Goal: Task Accomplishment & Management: Manage account settings

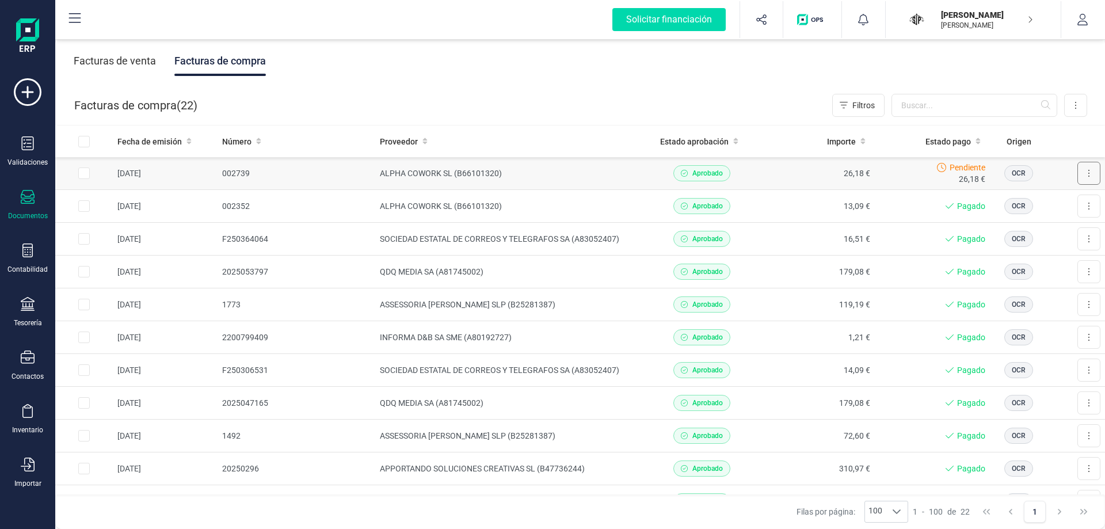
click at [1086, 171] on button at bounding box center [1088, 173] width 23 height 23
click at [1044, 220] on span "Marcar como pagada" at bounding box center [1049, 225] width 77 height 12
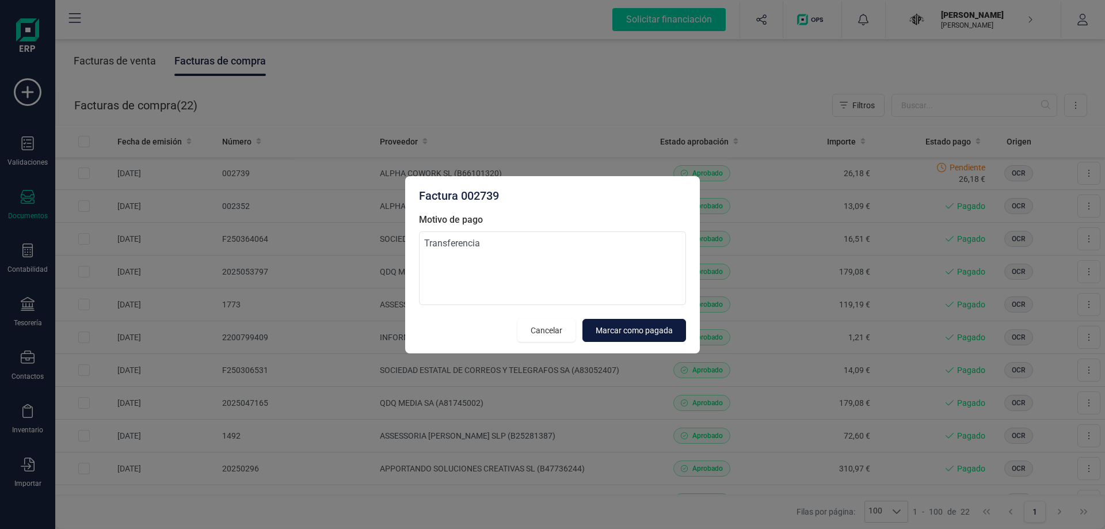
type textarea "Transferencia"
click at [663, 319] on button "Marcar como pagada" at bounding box center [634, 330] width 104 height 23
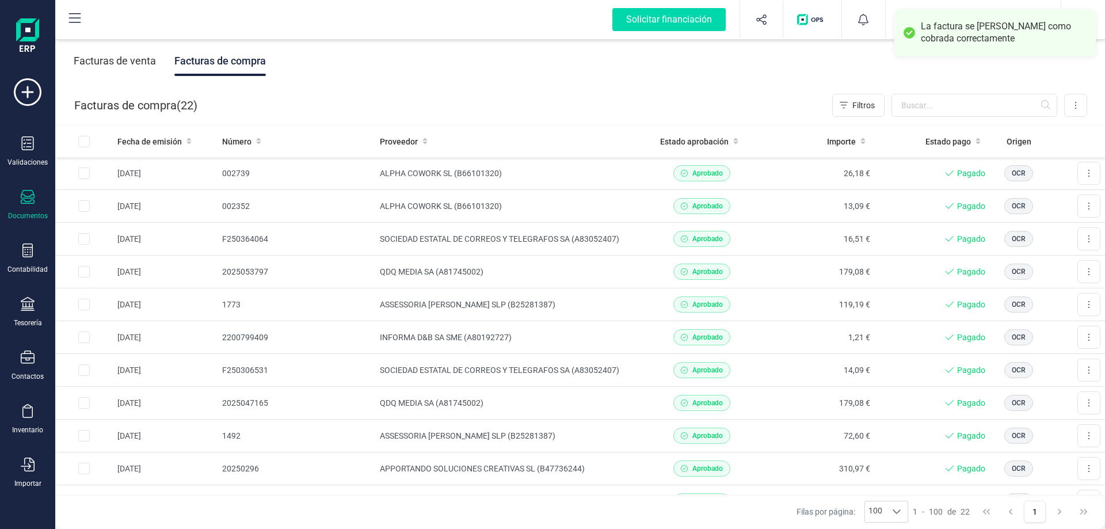
click at [108, 54] on div "Facturas de venta" at bounding box center [115, 61] width 82 height 30
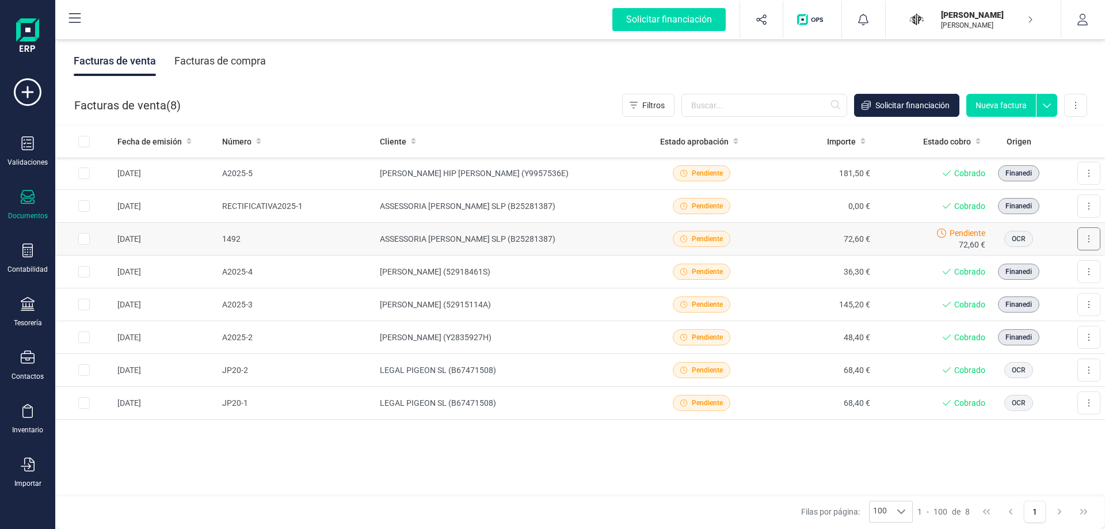
click at [1088, 242] on icon at bounding box center [1089, 238] width 2 height 9
click at [455, 439] on div "Fecha de emisión Número Cliente Estado aprobación Importe Estado cobro Origen […" at bounding box center [580, 310] width 1050 height 370
click at [29, 86] on icon at bounding box center [28, 92] width 28 height 28
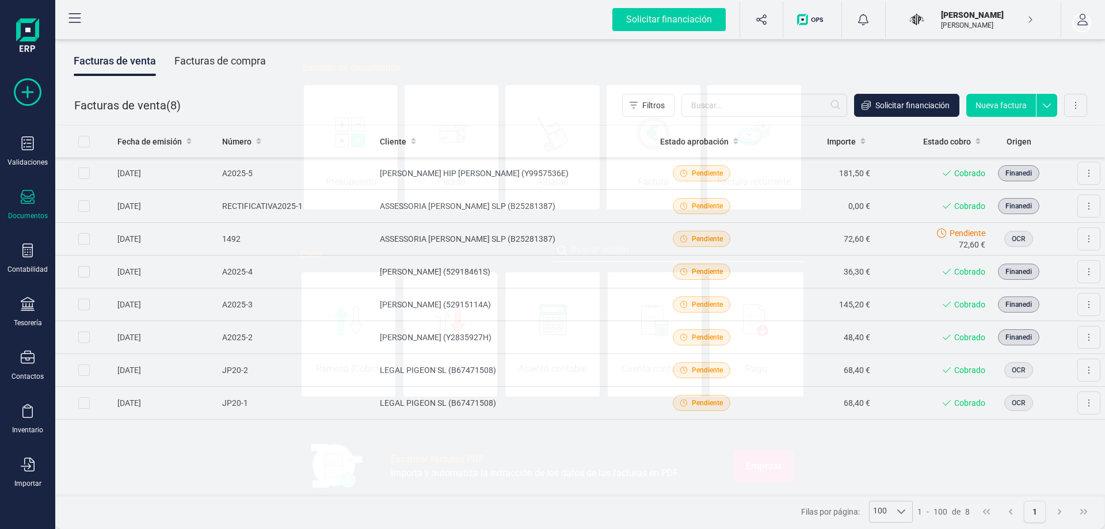
scroll to position [0, 58]
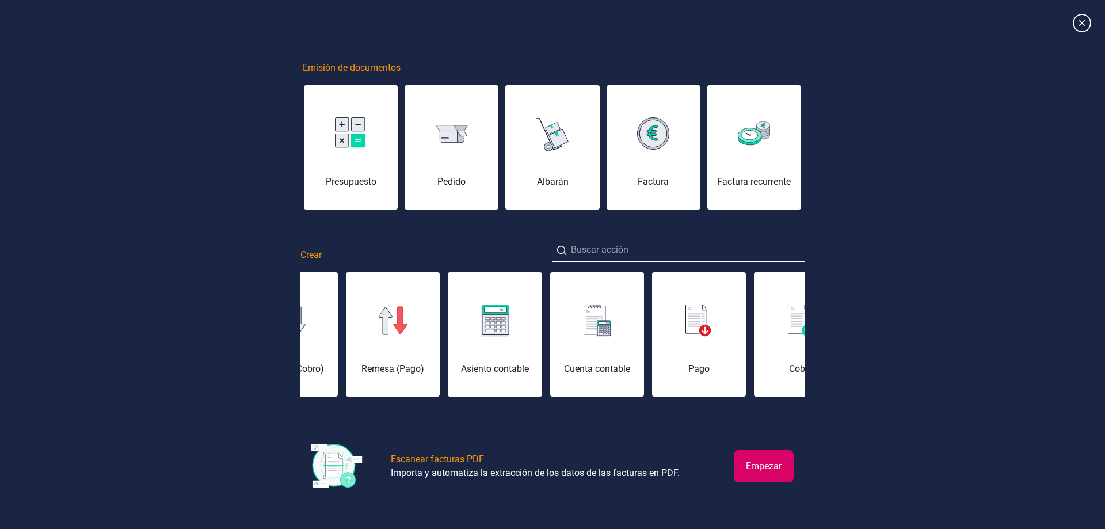
click at [748, 458] on button "Empezar" at bounding box center [764, 466] width 60 height 32
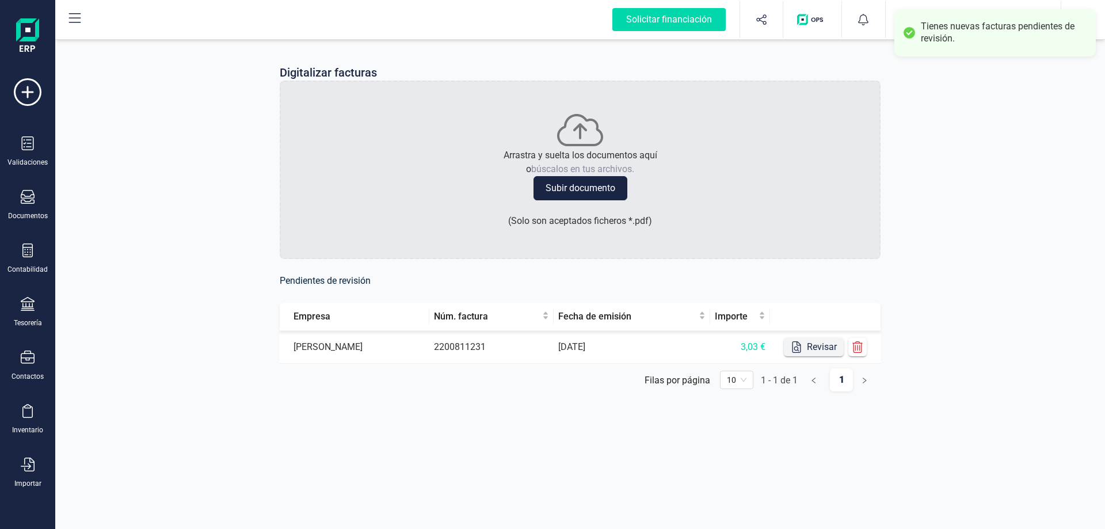
click at [826, 350] on button "Revisar" at bounding box center [814, 347] width 60 height 18
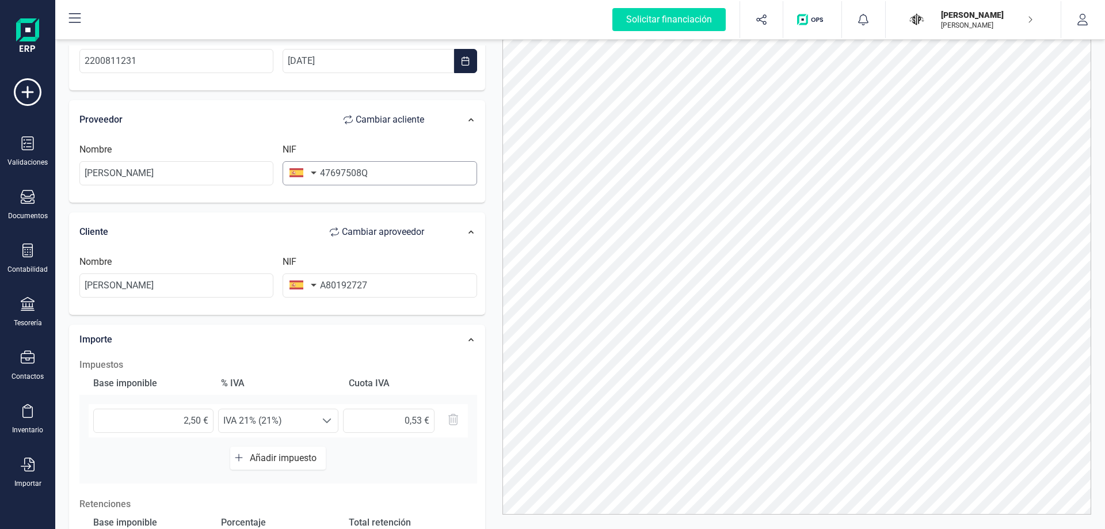
scroll to position [58, 0]
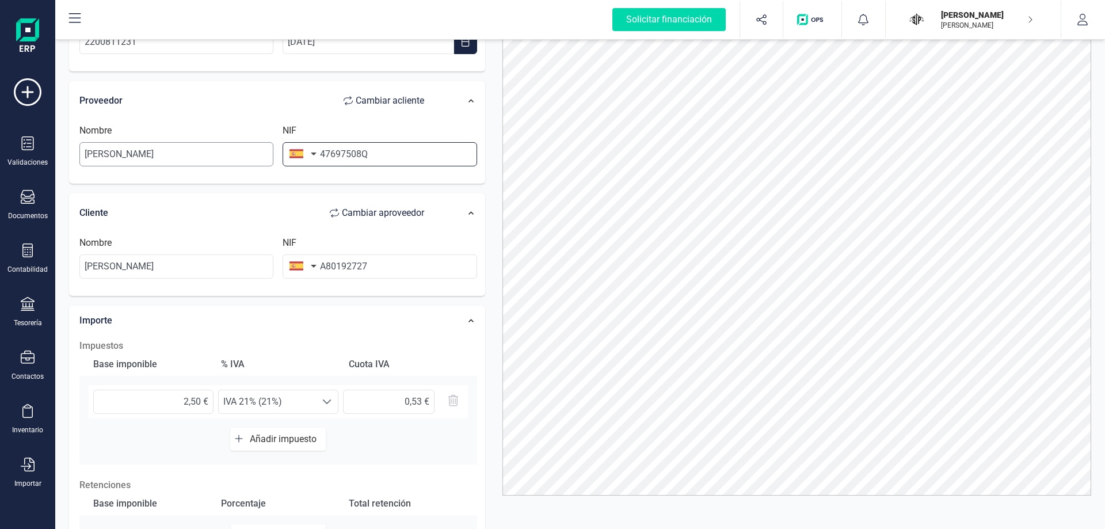
drag, startPoint x: 387, startPoint y: 150, endPoint x: 271, endPoint y: 146, distance: 116.3
click at [271, 146] on div "Nombre [PERSON_NAME] NIF 47697508Q" at bounding box center [278, 150] width 407 height 52
type input "A801927"
type input "INFORMA D&B SA SME"
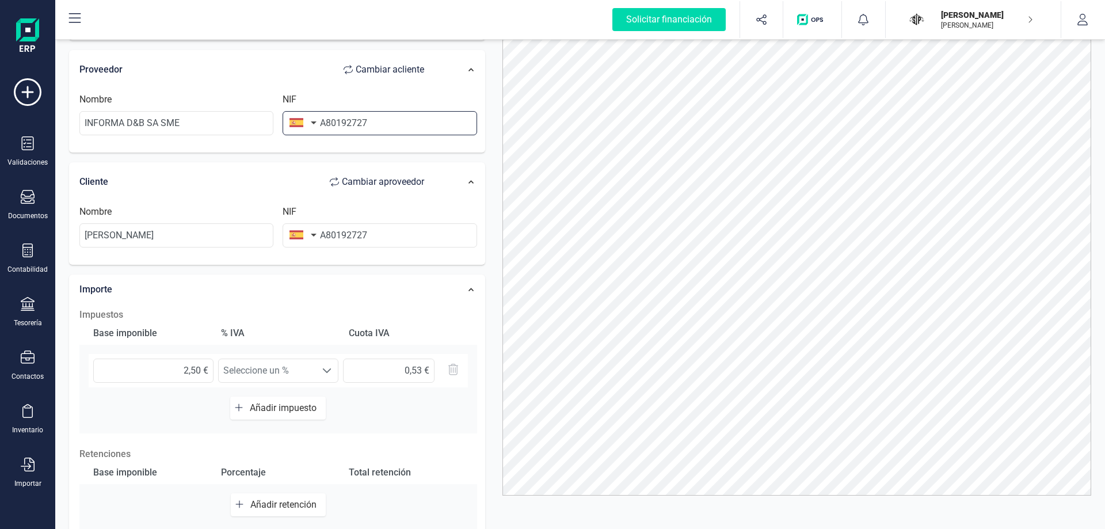
scroll to position [115, 0]
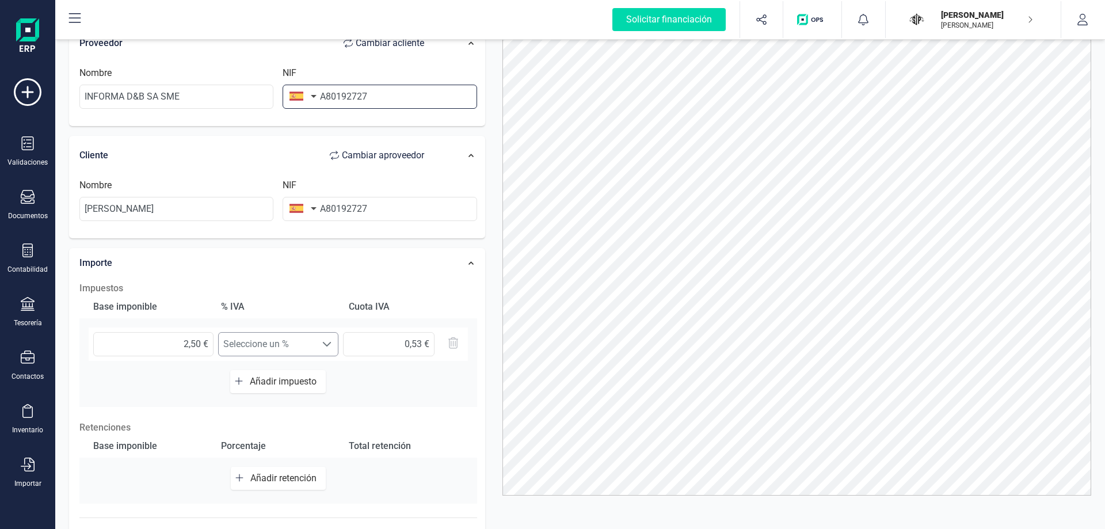
type input "A80192727"
click at [318, 345] on div "2,50 € Seleccione un % Seleccione un % 0,53 €" at bounding box center [278, 343] width 379 height 33
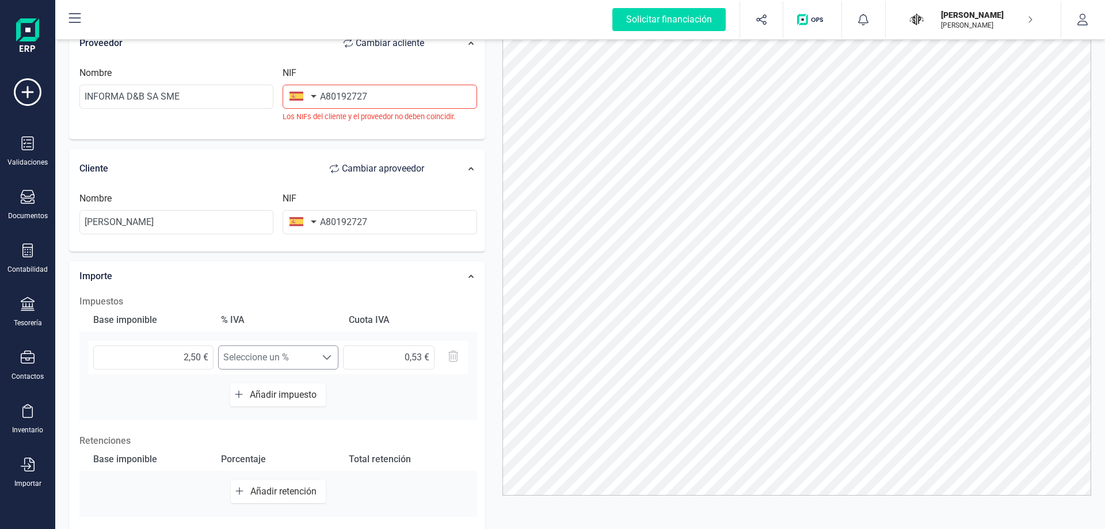
click at [311, 358] on span "Seleccione un %" at bounding box center [267, 357] width 97 height 23
click at [309, 316] on div "% IVA" at bounding box center [277, 320] width 123 height 23
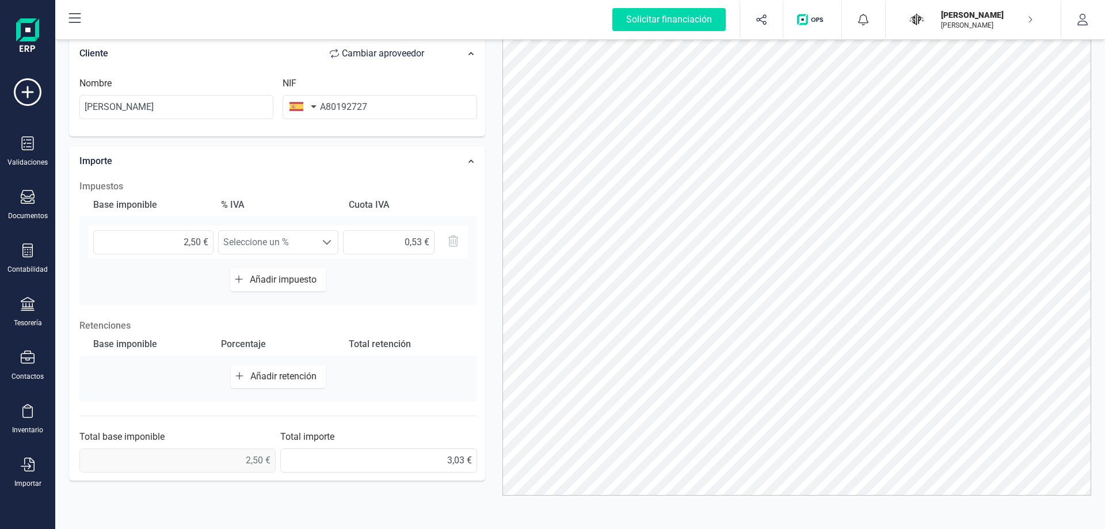
scroll to position [0, 0]
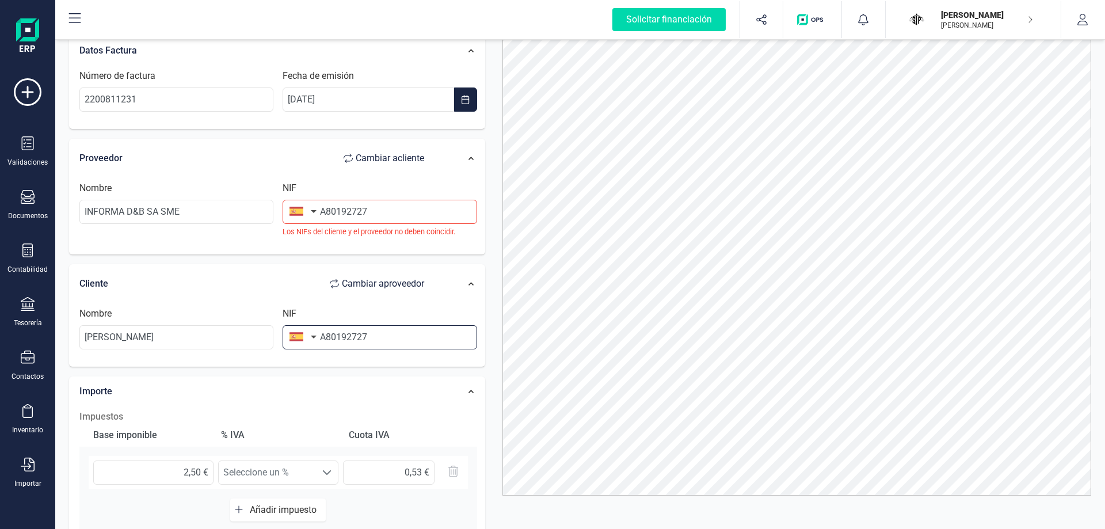
drag, startPoint x: 357, startPoint y: 339, endPoint x: 313, endPoint y: 338, distance: 43.8
click at [313, 338] on div "NIF A80192727" at bounding box center [379, 328] width 203 height 43
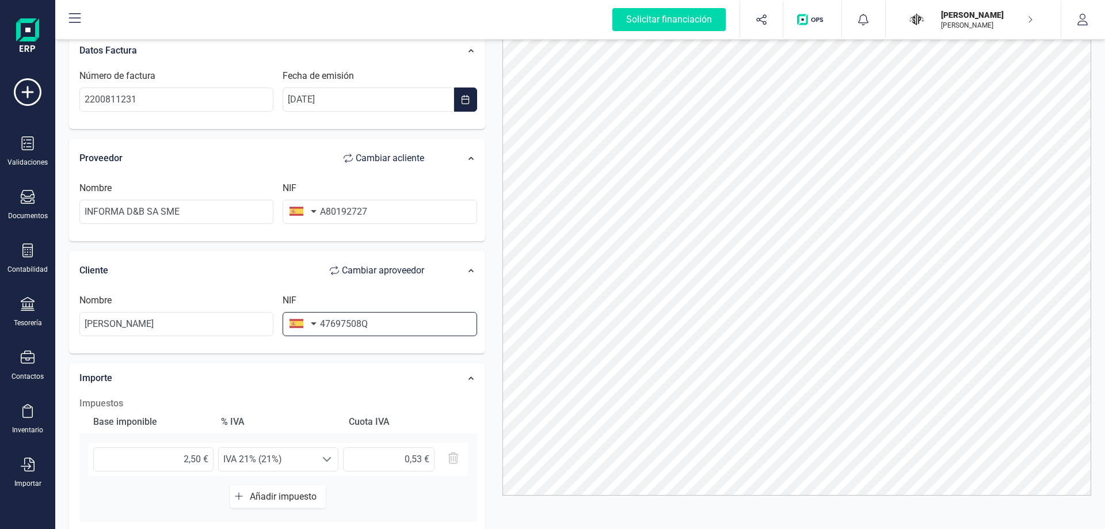
type input "47697508Q"
click at [371, 363] on div "Importe Impuestos Base imponible % [PERSON_NAME] [PERSON_NAME] 2,50 € Seleccion…" at bounding box center [277, 530] width 416 height 335
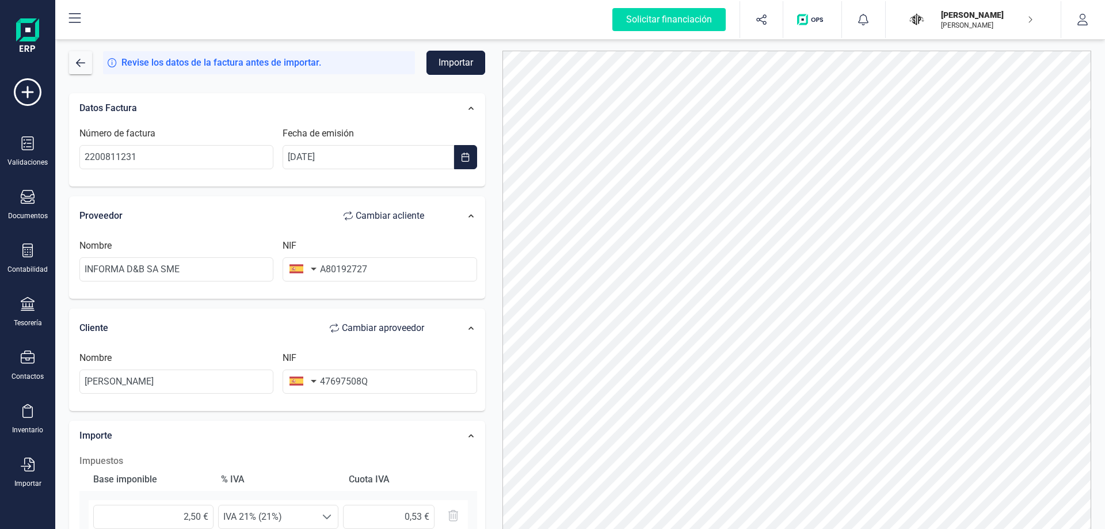
click at [461, 54] on button "Importar" at bounding box center [455, 63] width 59 height 24
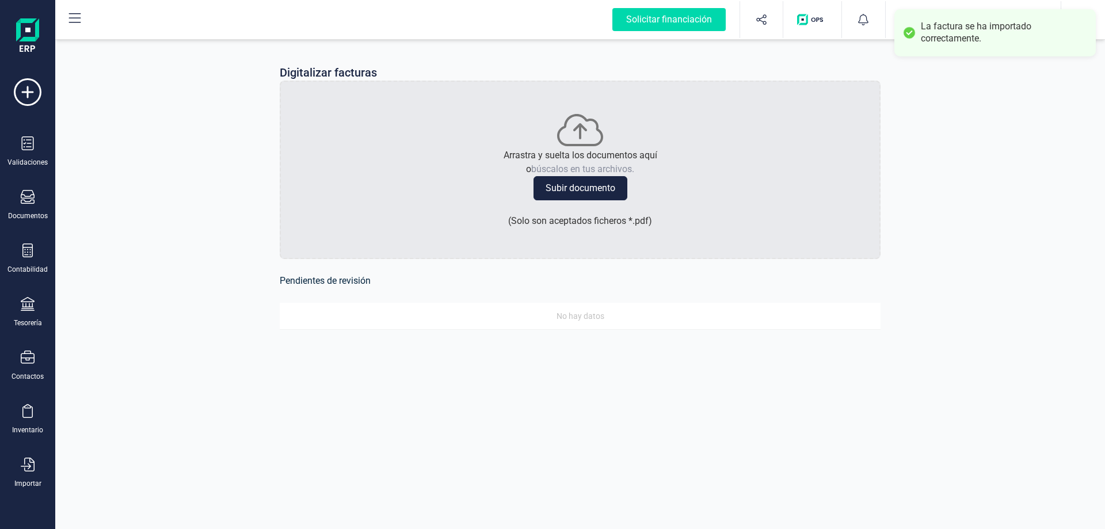
click at [29, 28] on img at bounding box center [27, 36] width 23 height 37
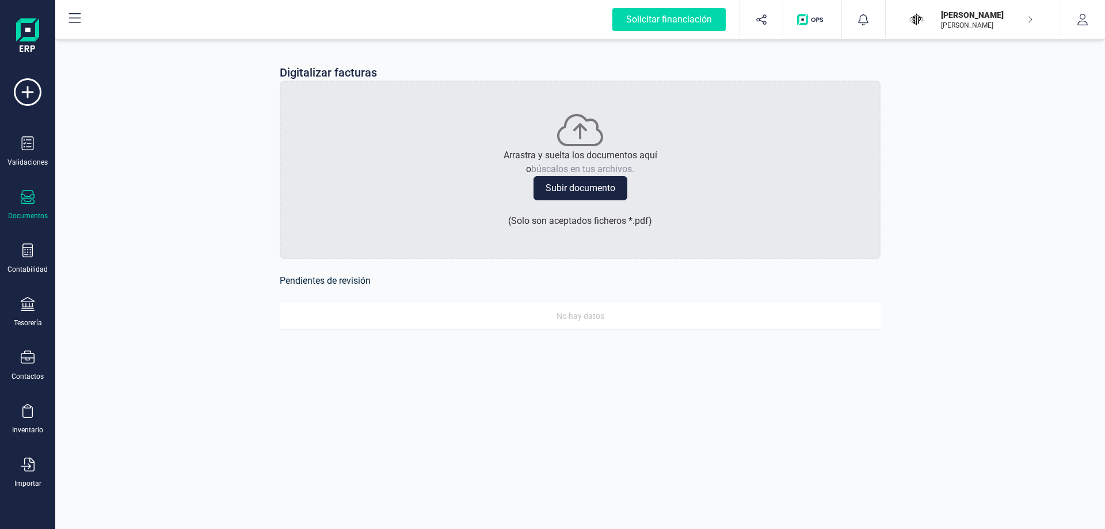
click at [27, 217] on div "Documentos" at bounding box center [28, 215] width 40 height 9
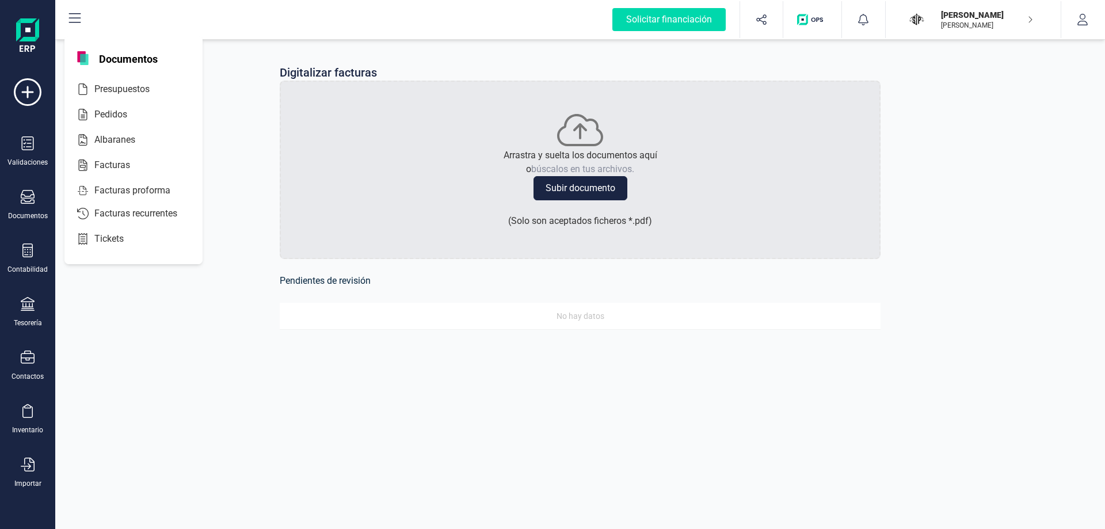
click at [121, 153] on div "Albaranes" at bounding box center [133, 140] width 138 height 25
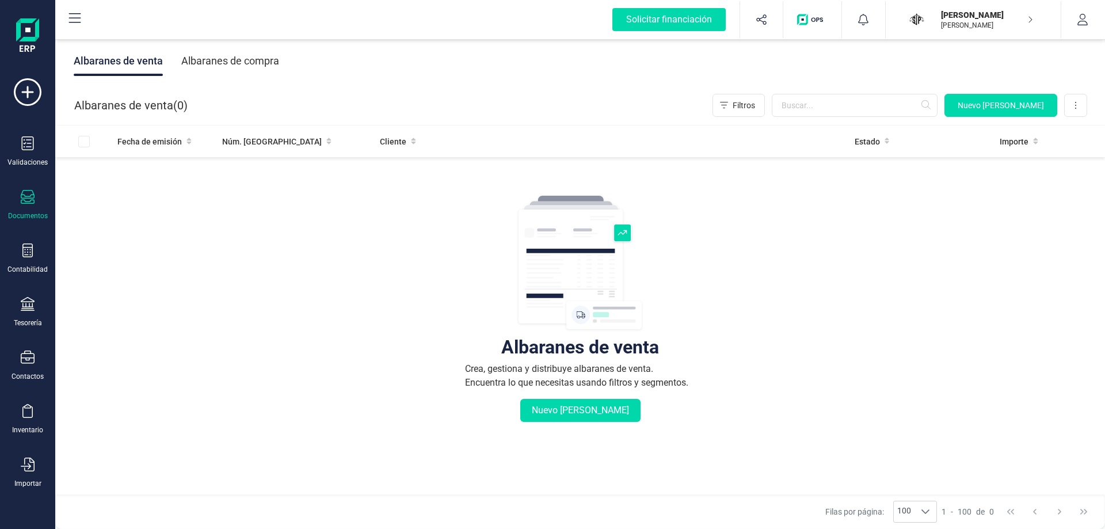
click at [191, 59] on div "Albaranes de compra" at bounding box center [230, 61] width 98 height 30
click at [29, 212] on div "Documentos" at bounding box center [28, 215] width 40 height 9
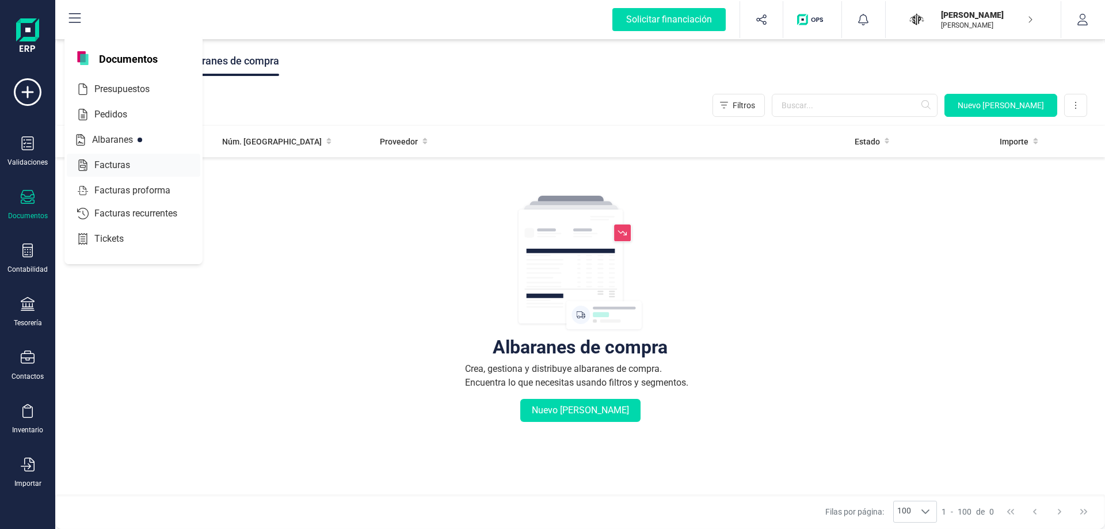
click at [126, 162] on span "Facturas" at bounding box center [120, 165] width 61 height 14
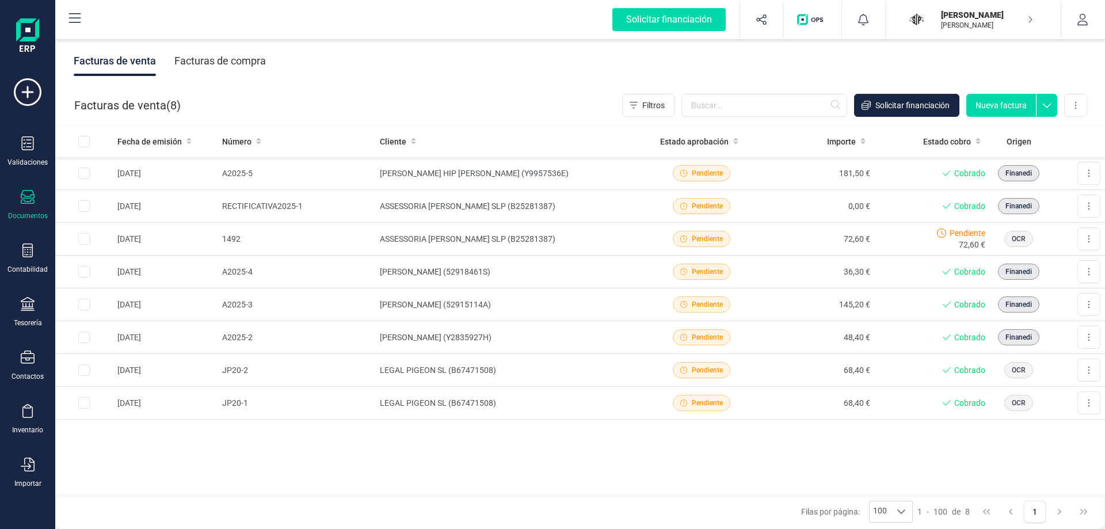
click at [230, 59] on div "Facturas de compra" at bounding box center [220, 61] width 92 height 30
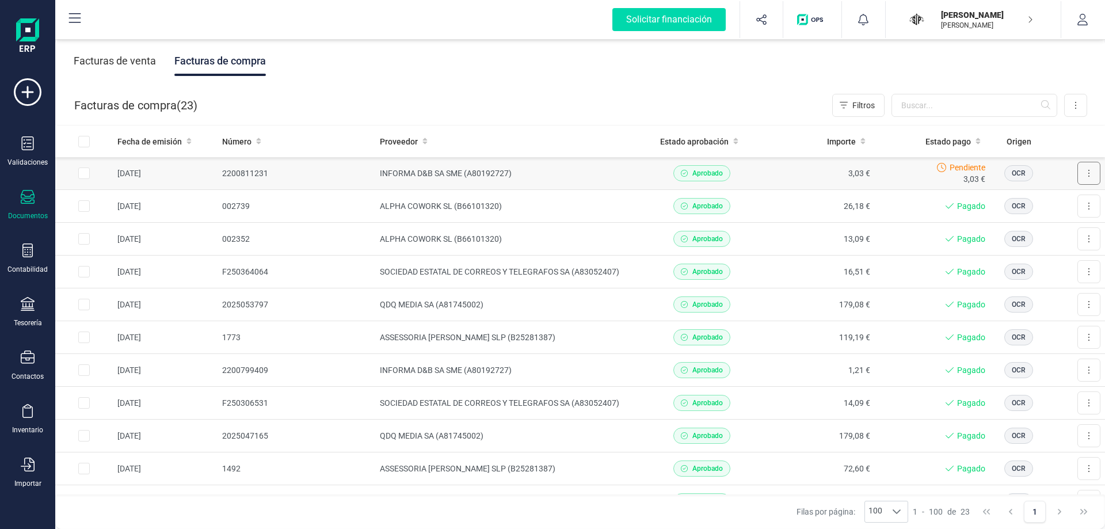
click at [1091, 173] on button at bounding box center [1088, 173] width 23 height 23
click at [1041, 219] on span "Marcar como pagada" at bounding box center [1049, 225] width 77 height 12
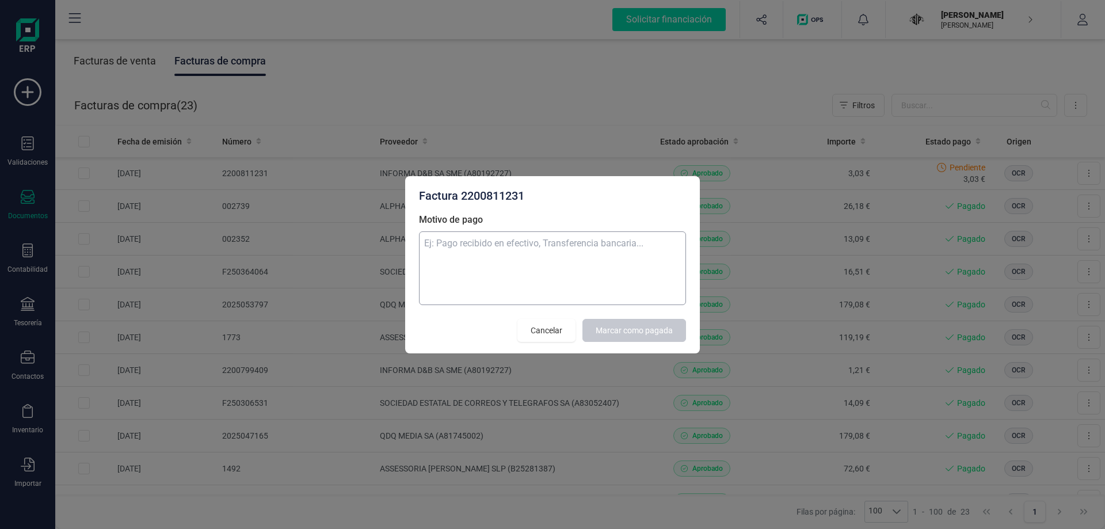
click at [612, 239] on textarea "Motivo de pago" at bounding box center [552, 268] width 267 height 74
type textarea "Tarjeta"
click at [655, 326] on span "Marcar como pagada" at bounding box center [634, 331] width 77 height 12
